Goal: Transaction & Acquisition: Purchase product/service

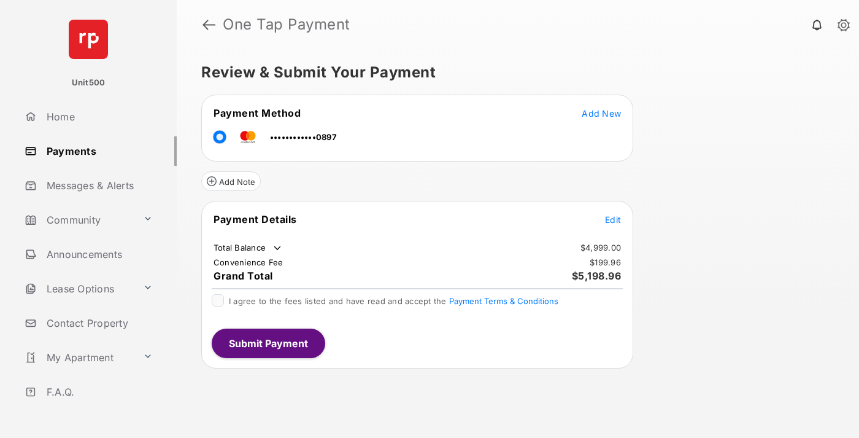
click at [613, 219] on span "Edit" at bounding box center [613, 219] width 16 height 10
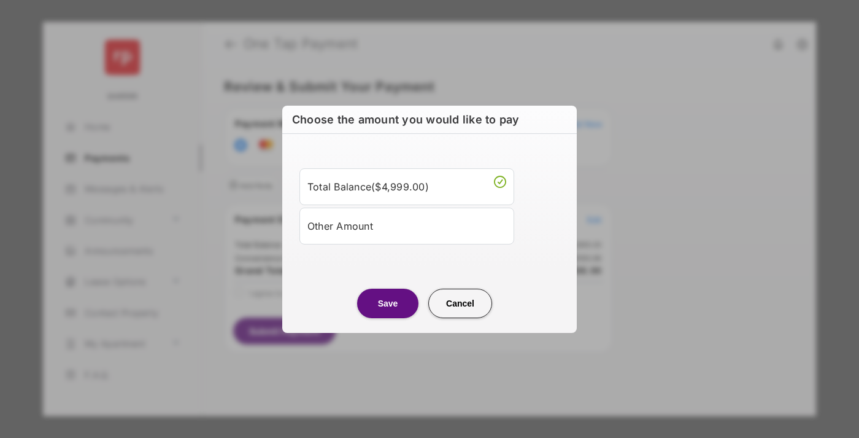
click at [407, 225] on div "Other Amount" at bounding box center [407, 225] width 199 height 21
type input "****"
click at [388, 318] on button "Save" at bounding box center [387, 303] width 61 height 29
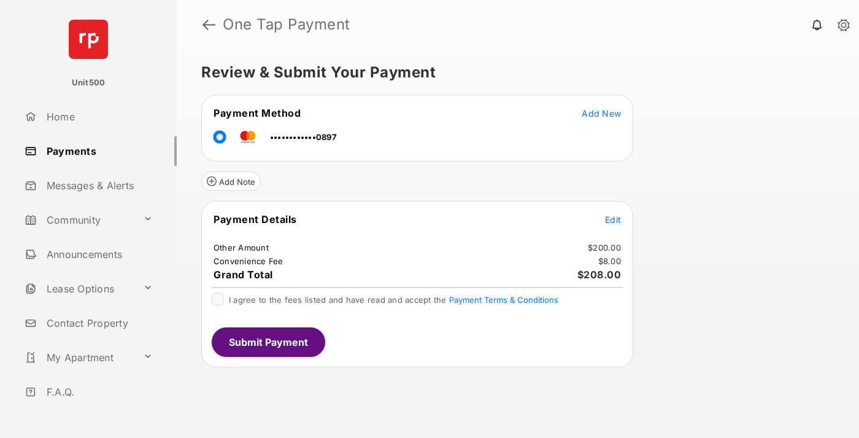
click at [613, 219] on span "Edit" at bounding box center [613, 219] width 16 height 10
click at [268, 341] on button "Submit Payment" at bounding box center [269, 341] width 114 height 29
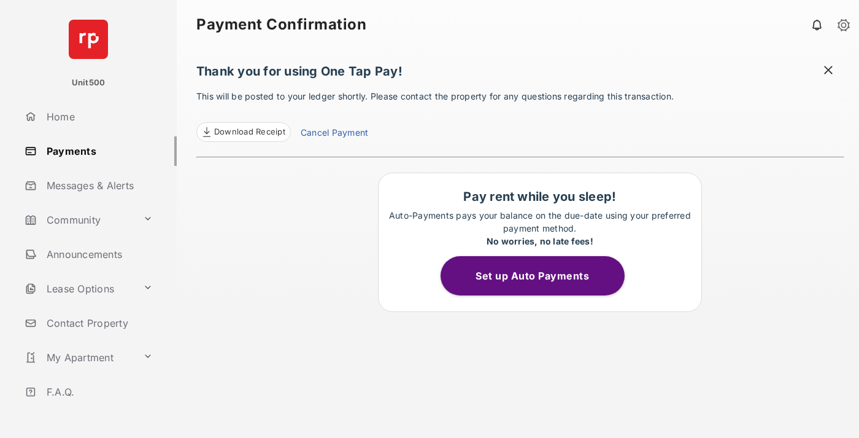
click at [243, 132] on span "Download Receipt" at bounding box center [249, 132] width 71 height 12
click at [829, 71] on span at bounding box center [829, 71] width 12 height 15
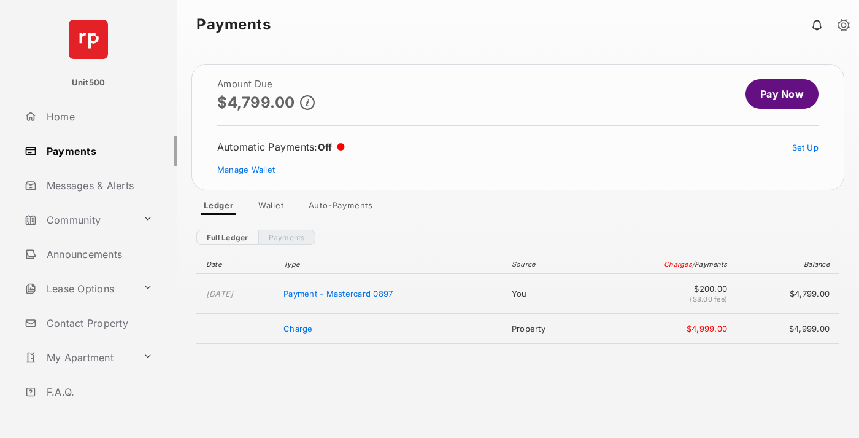
click at [246, 169] on link "Manage Wallet" at bounding box center [246, 170] width 58 height 10
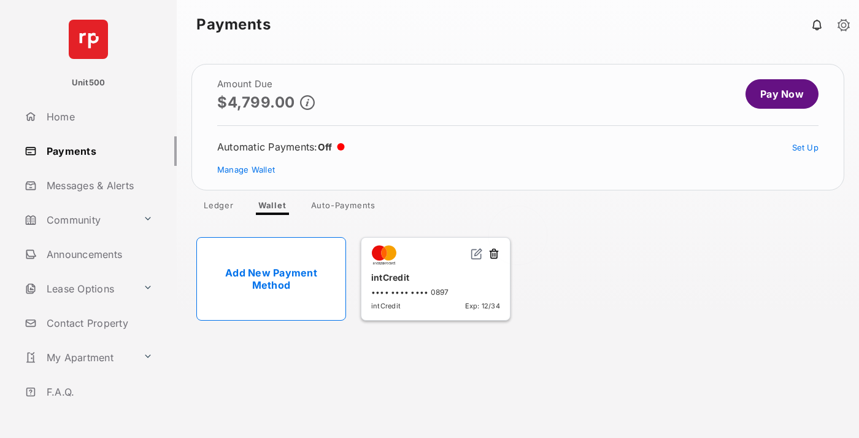
click at [494, 254] on button at bounding box center [494, 254] width 12 height 14
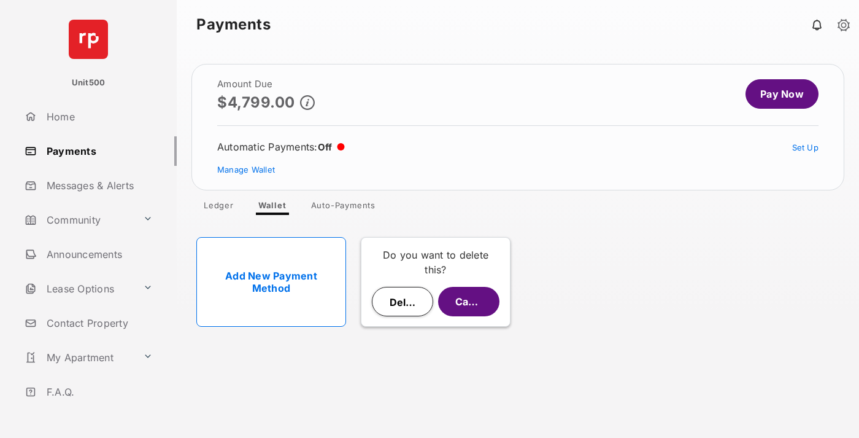
click at [403, 301] on button "Delete" at bounding box center [402, 301] width 61 height 29
